Goal: Browse casually

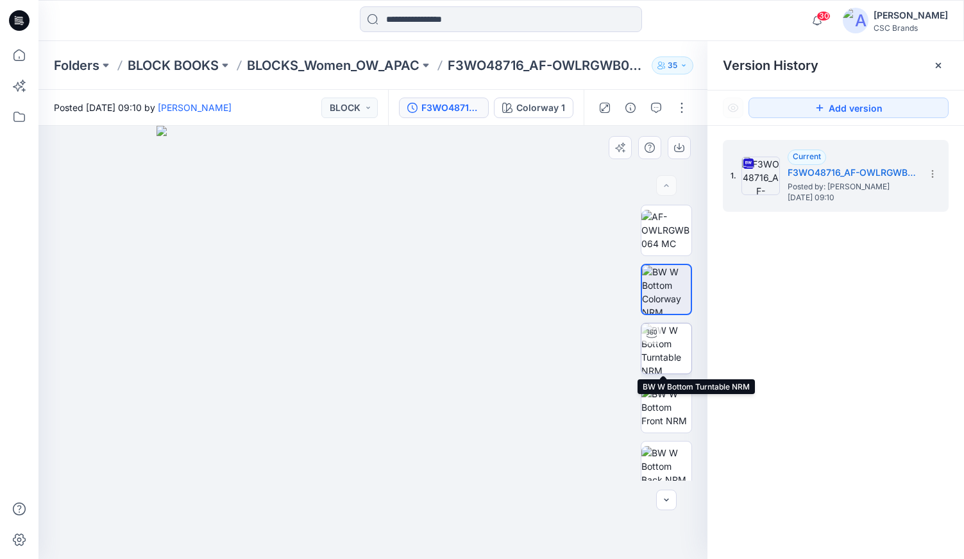
click at [663, 343] on img at bounding box center [666, 348] width 50 height 50
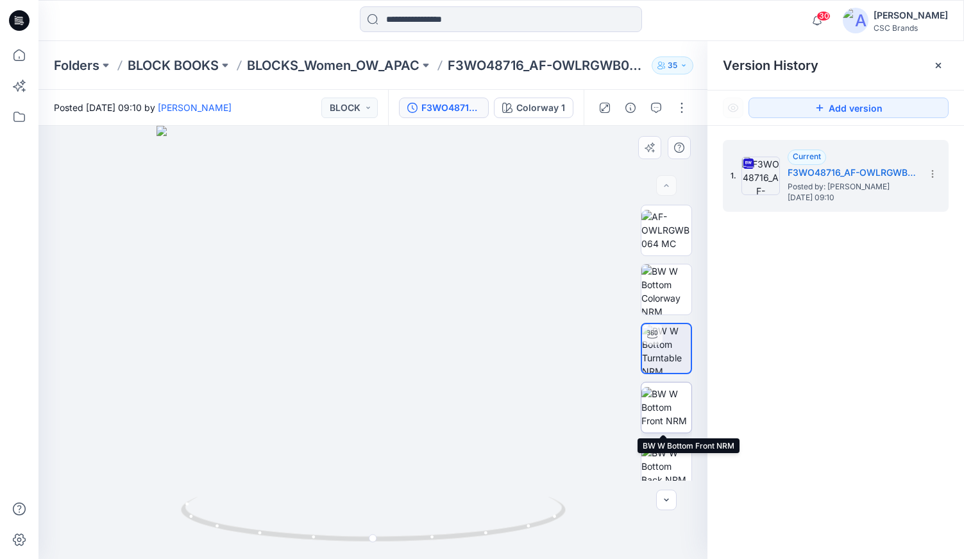
click at [664, 401] on img at bounding box center [666, 407] width 50 height 40
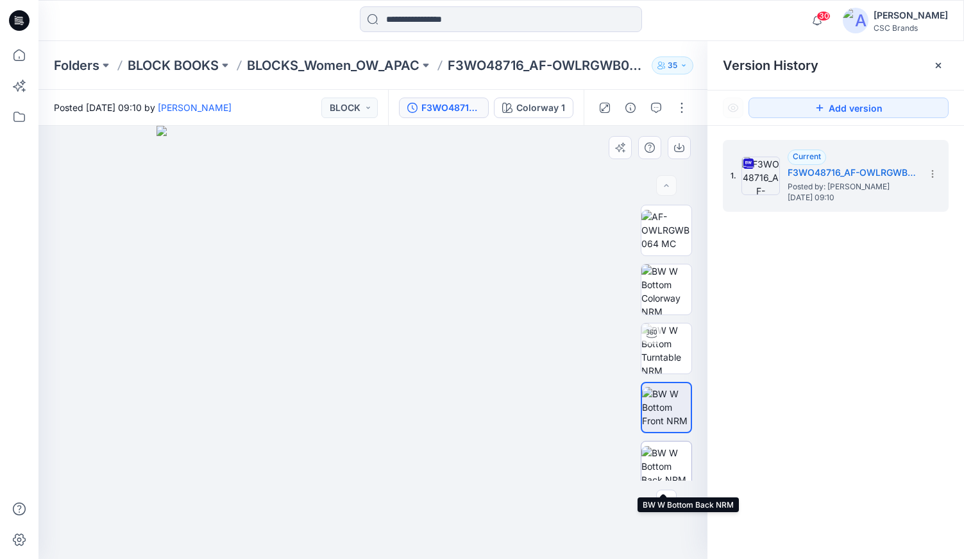
click at [662, 453] on img at bounding box center [666, 466] width 50 height 40
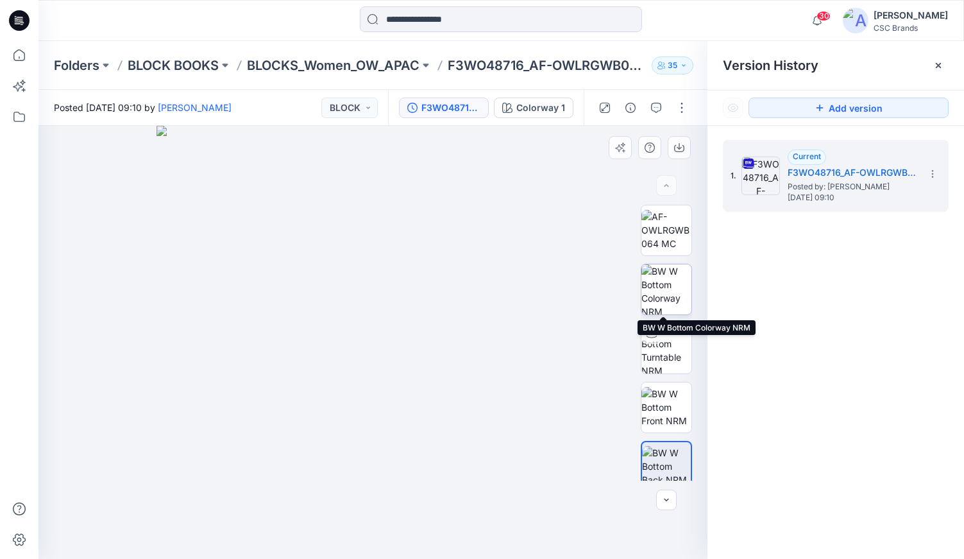
click at [669, 280] on img at bounding box center [666, 289] width 50 height 50
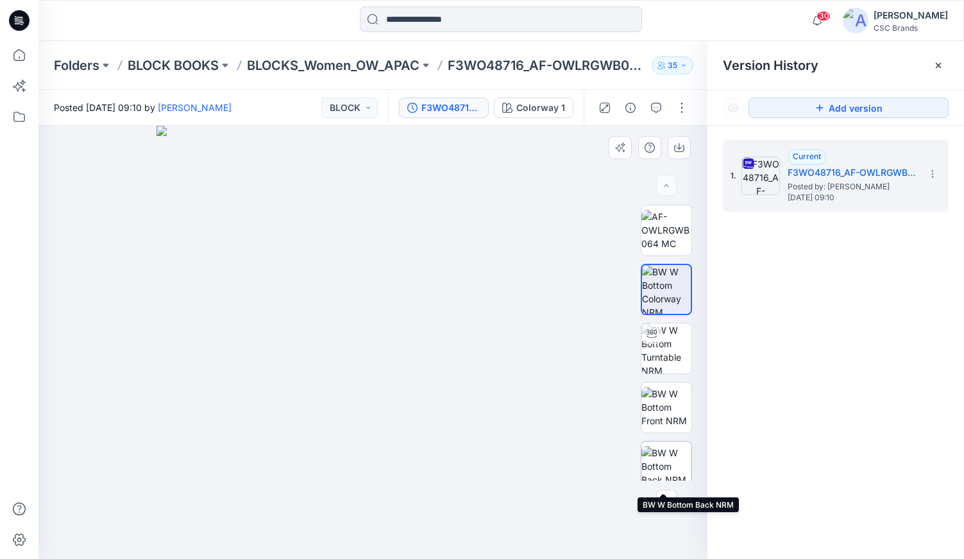
click at [659, 459] on img at bounding box center [666, 466] width 50 height 40
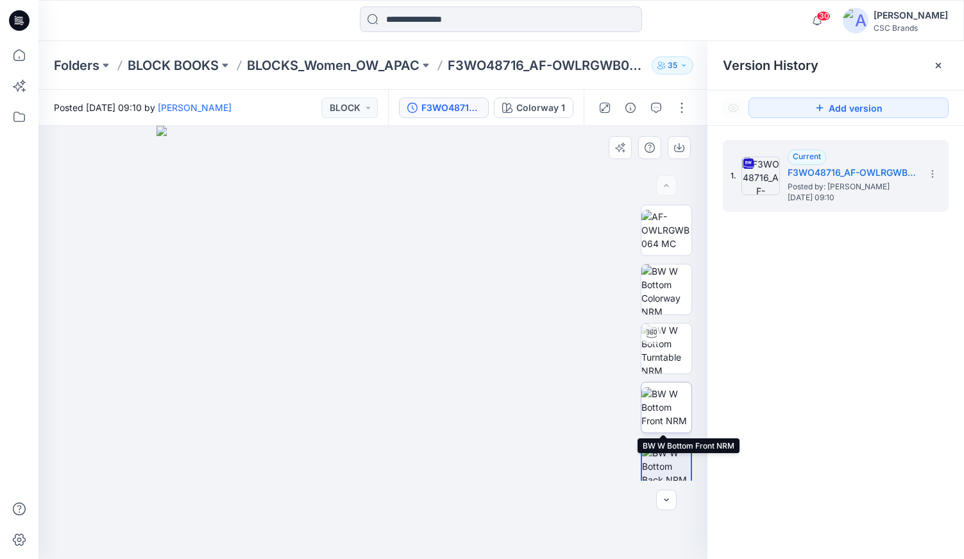
click at [667, 403] on img at bounding box center [666, 407] width 50 height 40
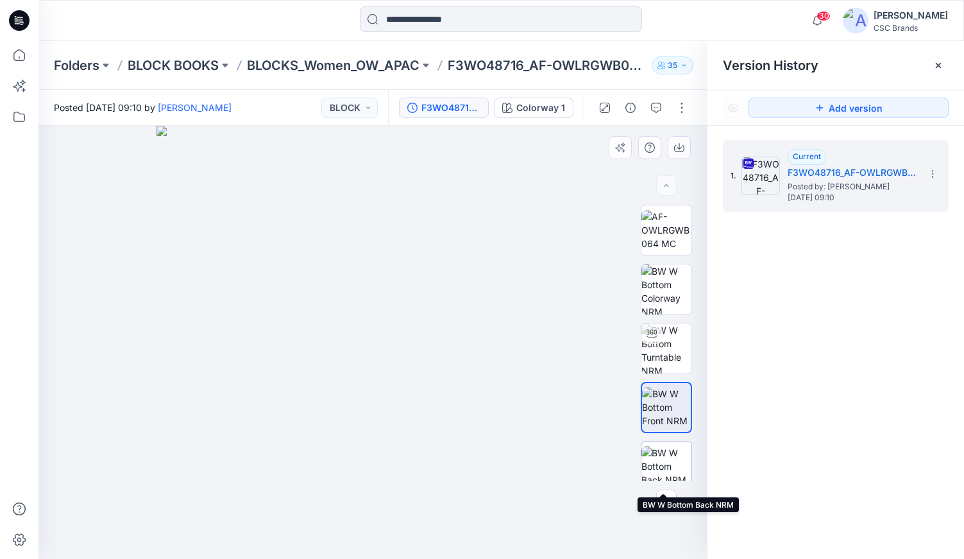
click at [670, 455] on img at bounding box center [666, 466] width 50 height 40
